Goal: Navigation & Orientation: Find specific page/section

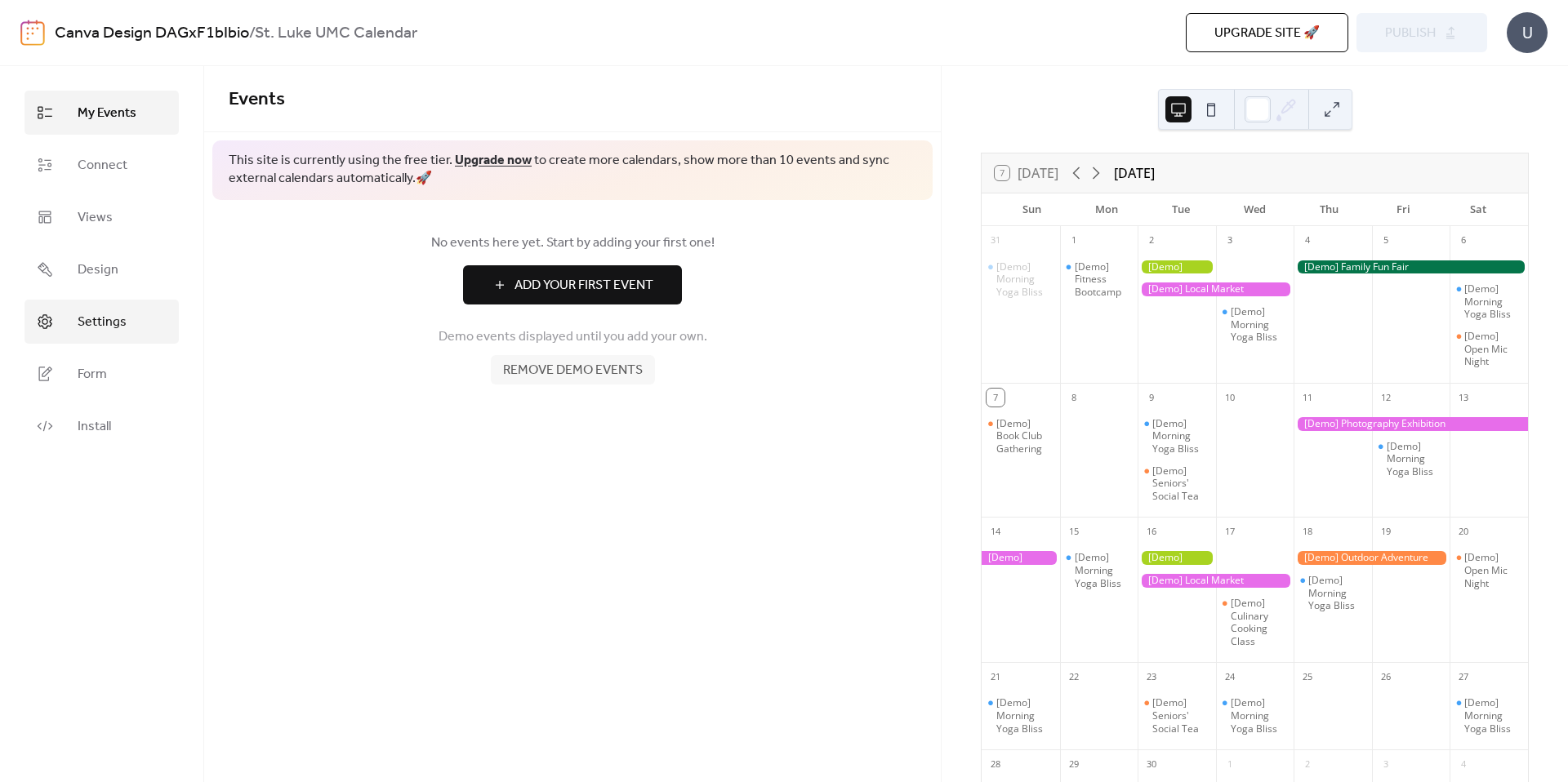
click at [115, 323] on span "Settings" at bounding box center [102, 322] width 49 height 19
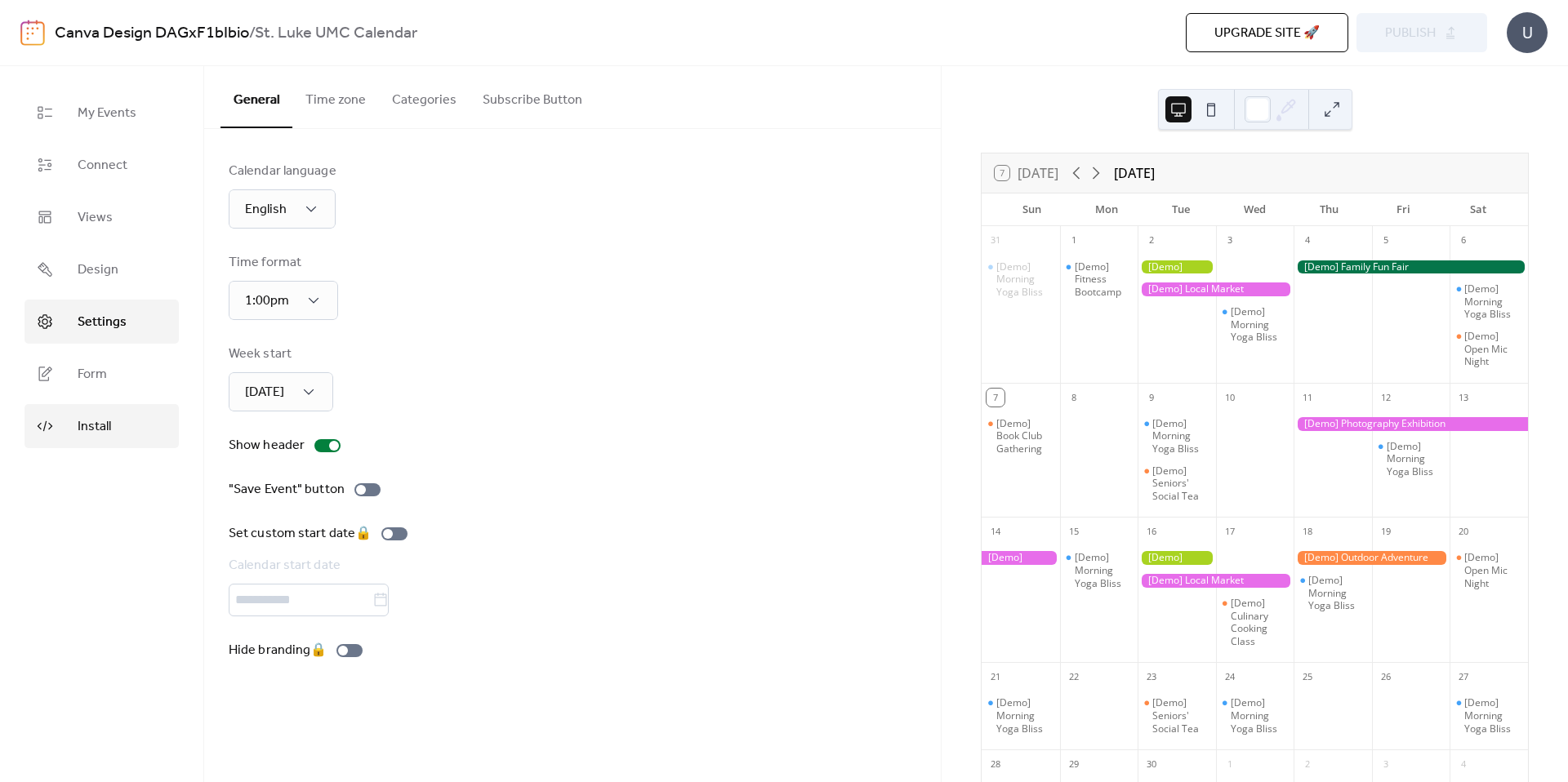
click at [102, 430] on span "Install" at bounding box center [95, 426] width 33 height 19
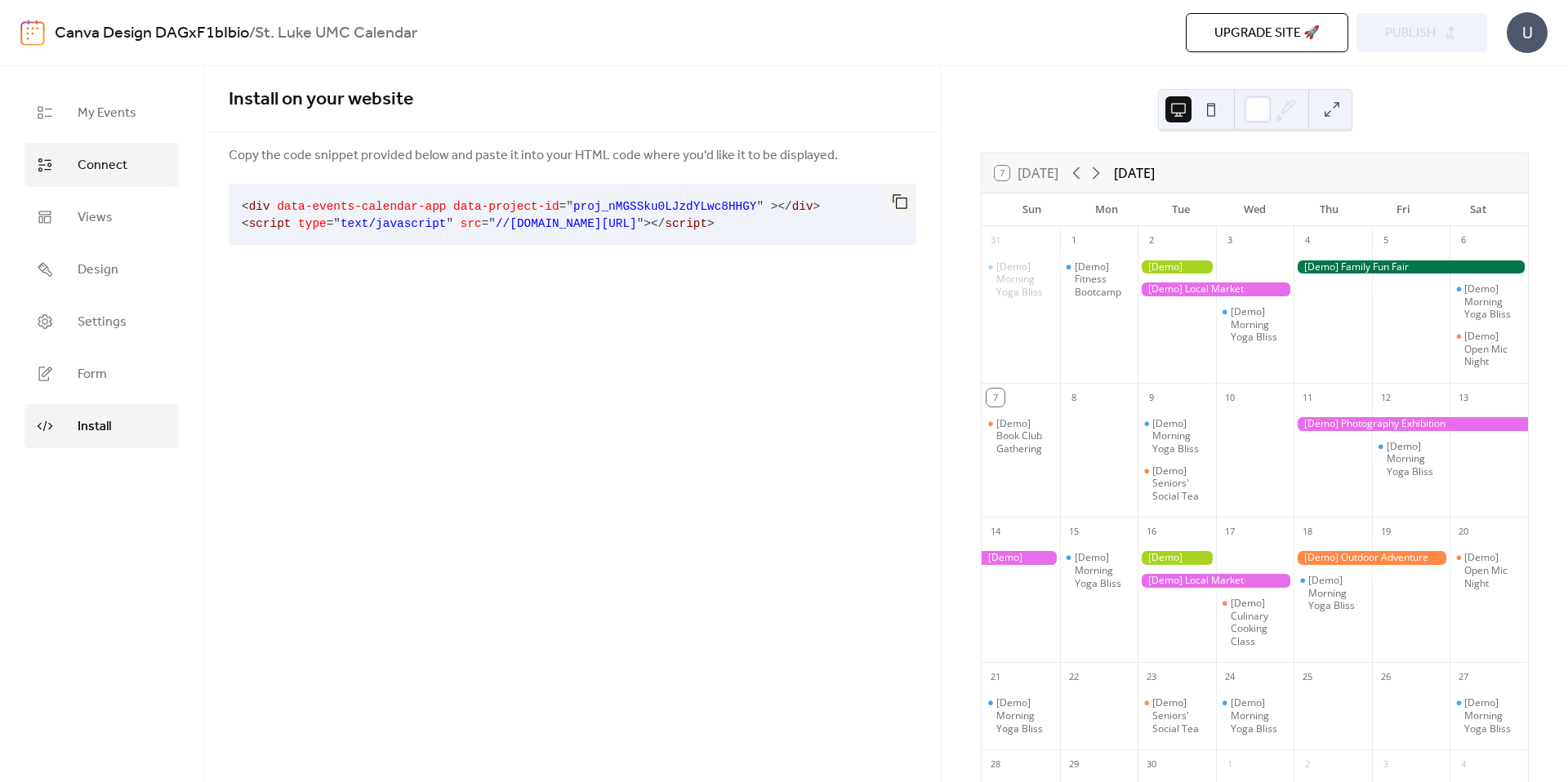
click at [109, 156] on span "Connect" at bounding box center [102, 166] width 50 height 19
